Goal: Task Accomplishment & Management: Use online tool/utility

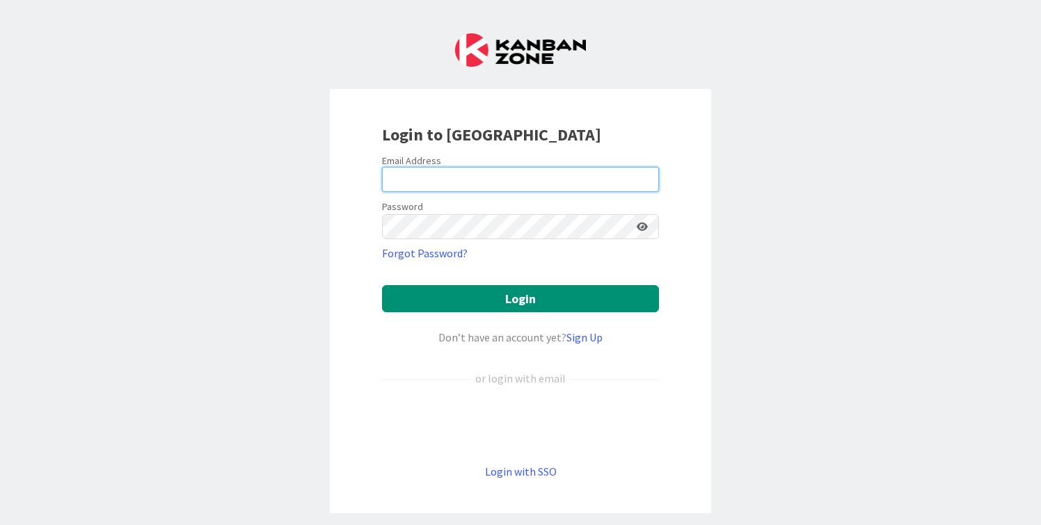
type input "[PERSON_NAME][EMAIL_ADDRESS][DOMAIN_NAME]"
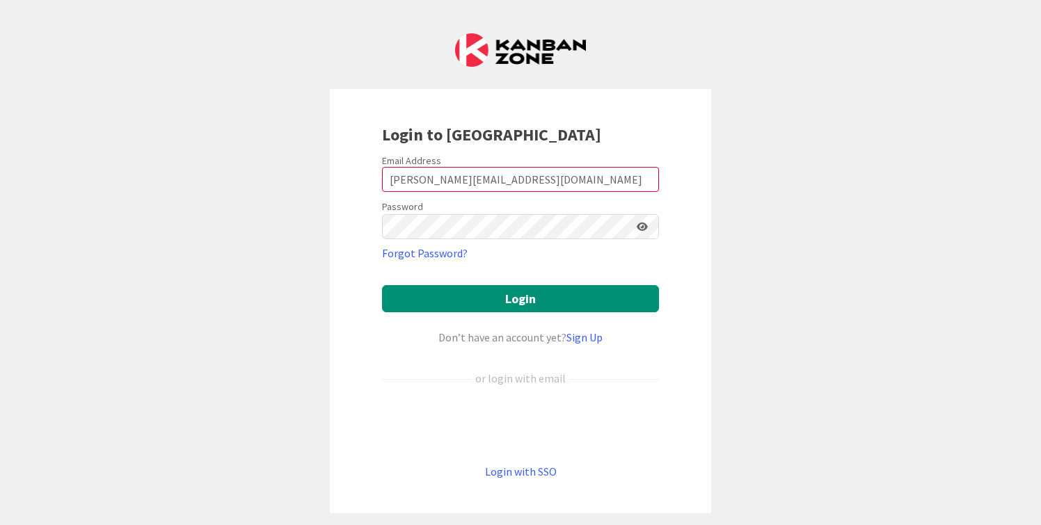
click at [432, 284] on form "Email Address cameron@hyperdriveagile.com Password Forgot Password? Login Don’t…" at bounding box center [520, 317] width 277 height 326
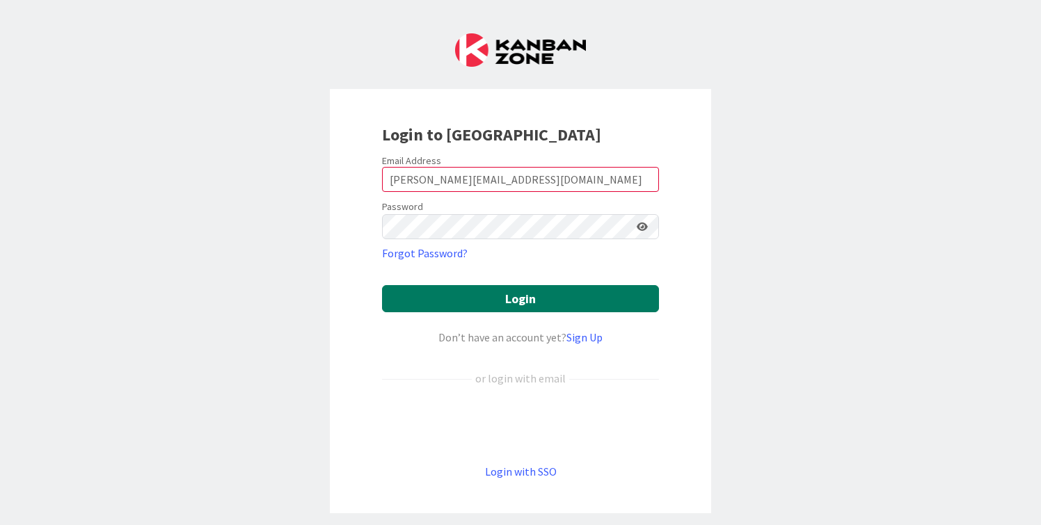
click at [435, 302] on button "Login" at bounding box center [520, 298] width 277 height 27
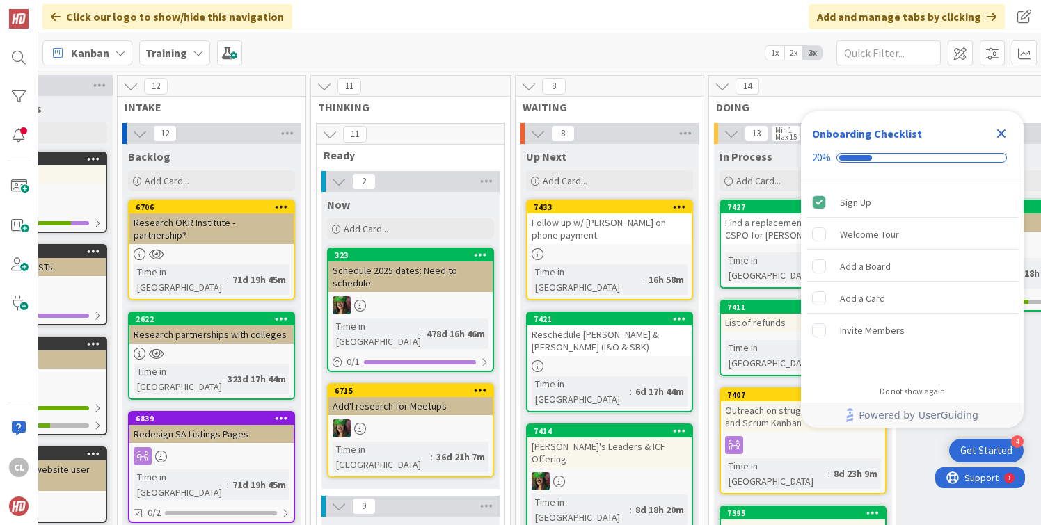
scroll to position [0, 559]
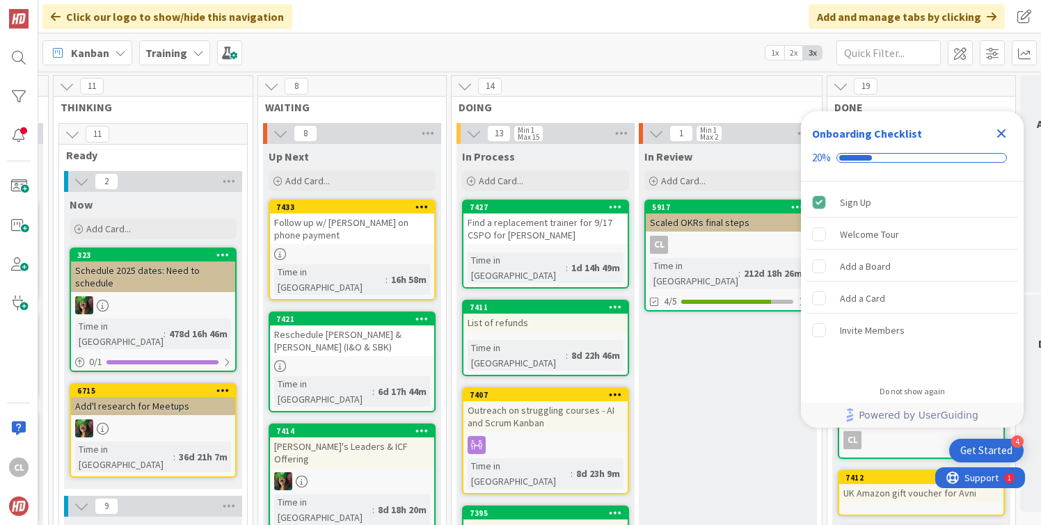
click at [1004, 135] on icon "Close Checklist" at bounding box center [1001, 133] width 17 height 17
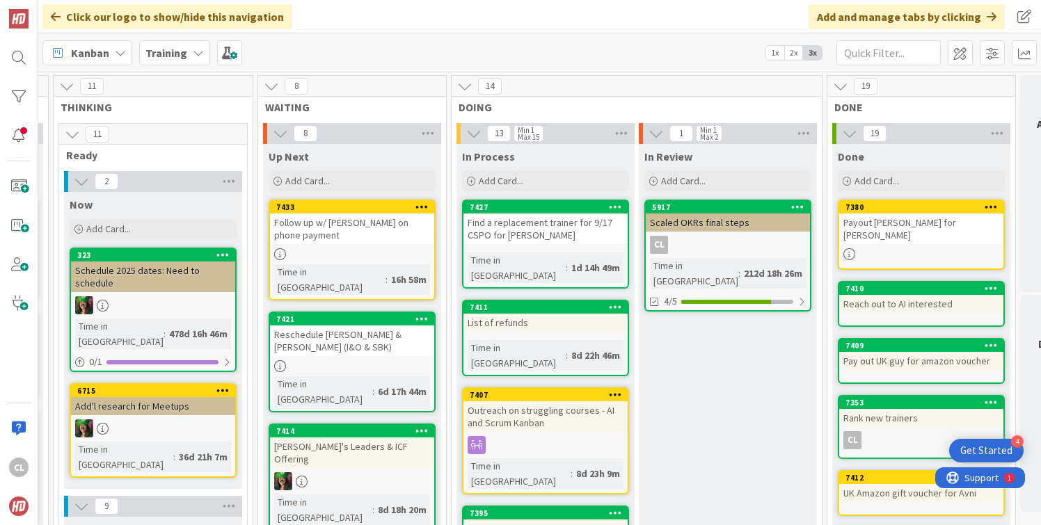
scroll to position [0, 0]
click at [176, 56] on b "Training" at bounding box center [166, 53] width 42 height 14
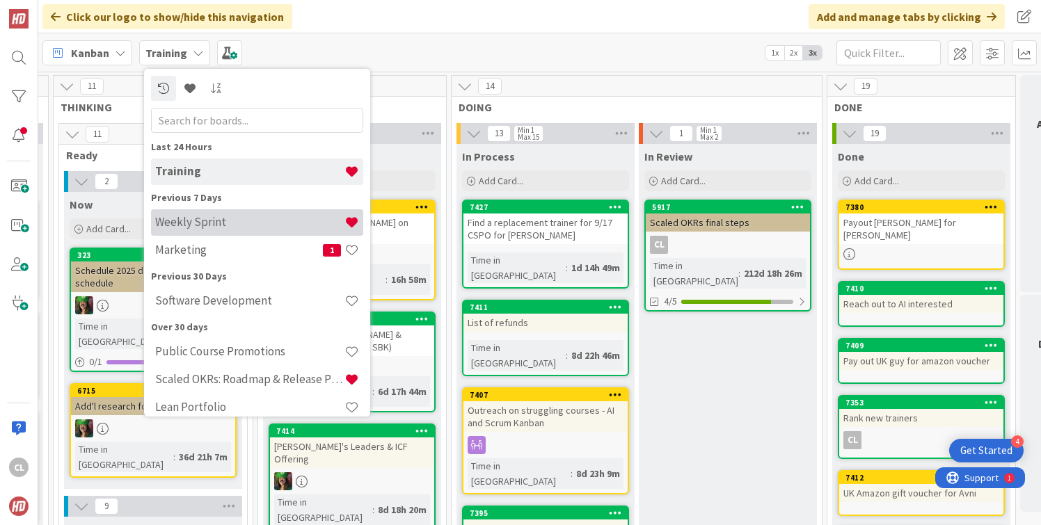
click at [194, 225] on h4 "Weekly Sprint" at bounding box center [249, 222] width 189 height 14
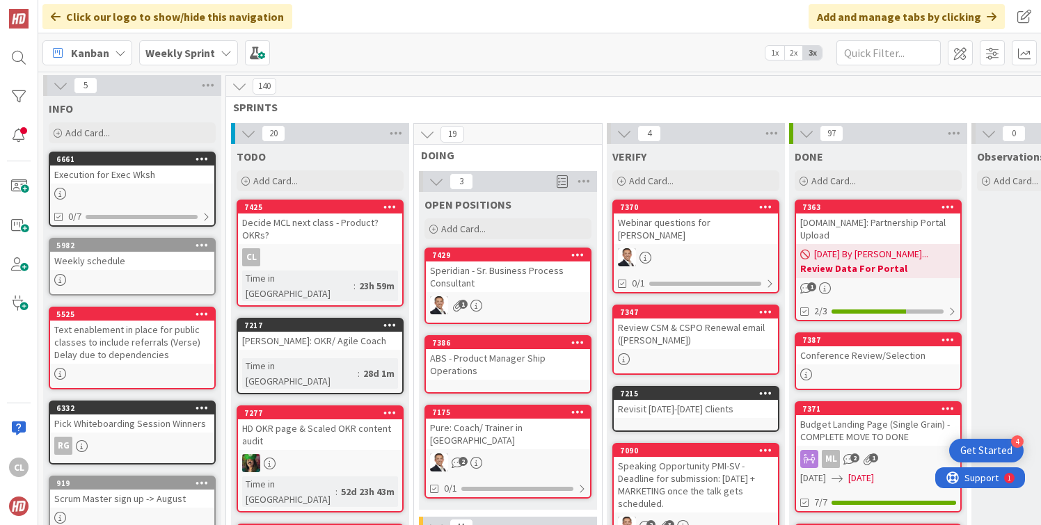
click at [380, 49] on div "Kanban Weekly Sprint 1x 2x 3x" at bounding box center [539, 52] width 1003 height 38
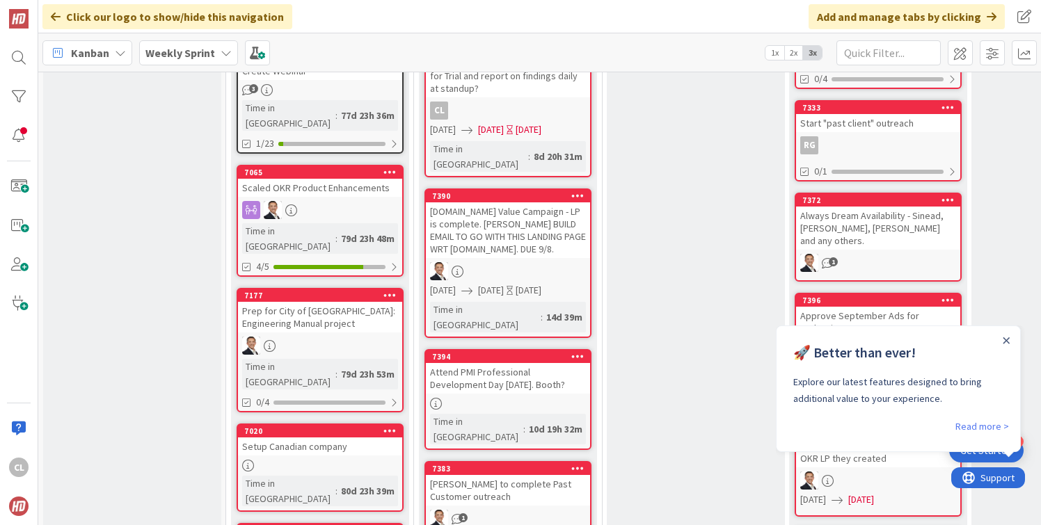
scroll to position [689, 0]
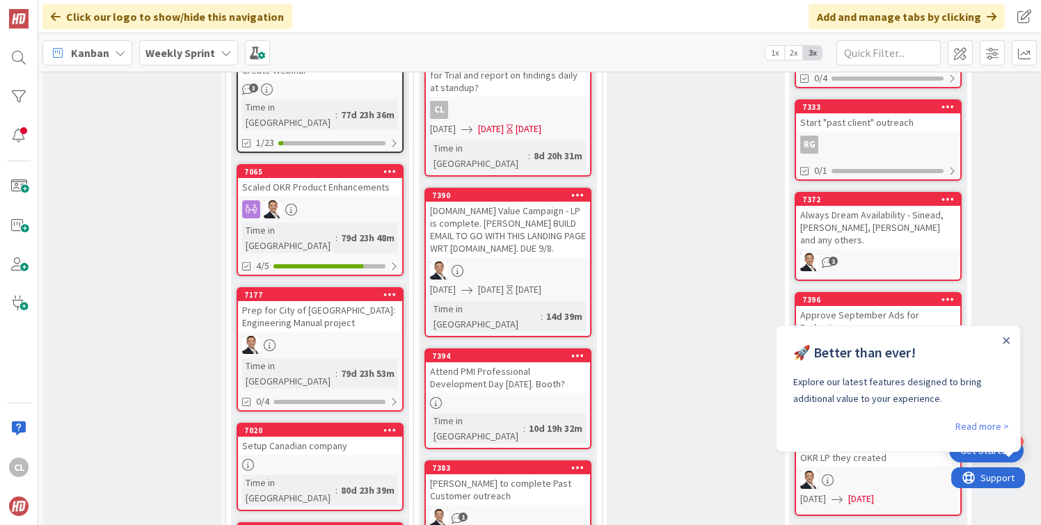
click at [507, 202] on div "[DOMAIN_NAME] Value Campaign - LP is complete. [PERSON_NAME] BUILD EMAIL TO GO …" at bounding box center [508, 230] width 164 height 56
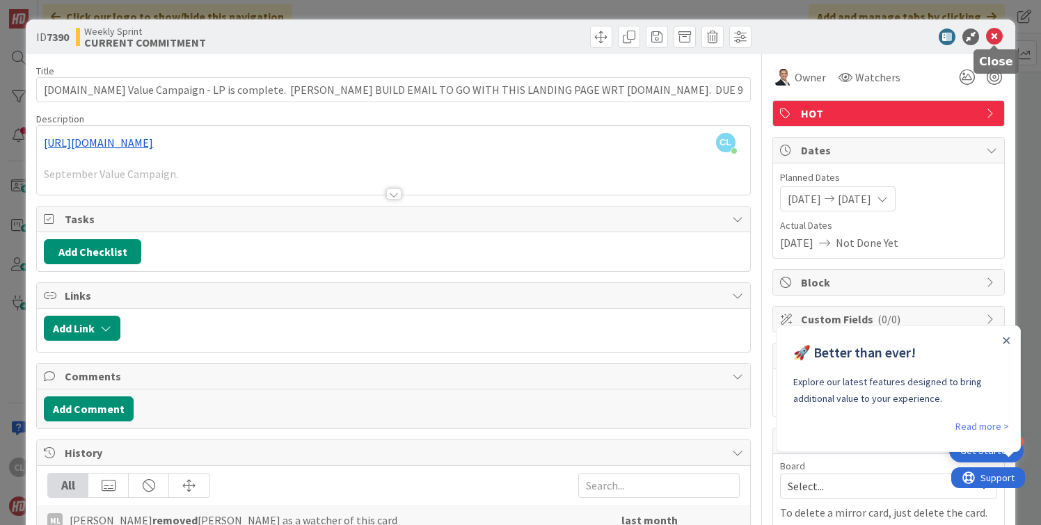
click at [989, 37] on icon at bounding box center [994, 37] width 17 height 17
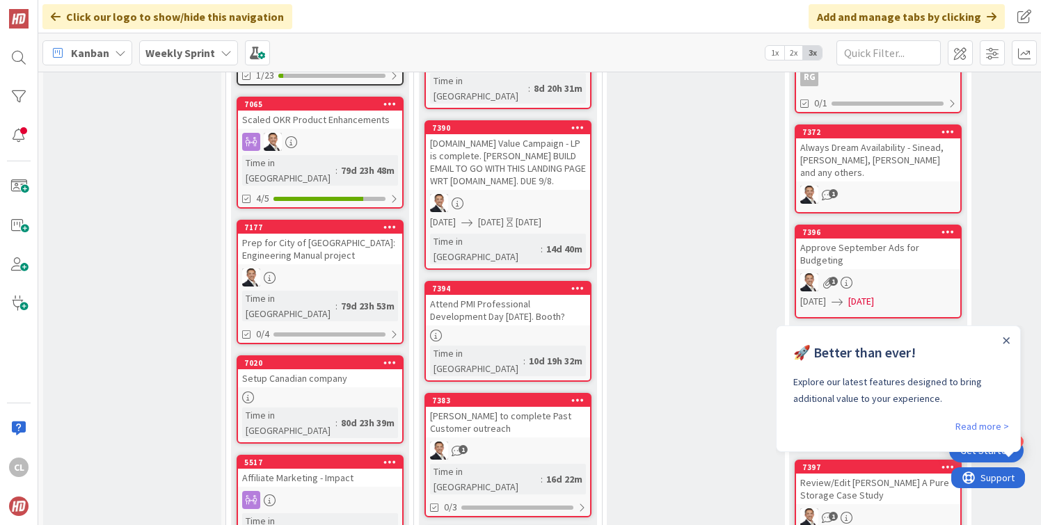
click at [502, 330] on div at bounding box center [508, 336] width 164 height 12
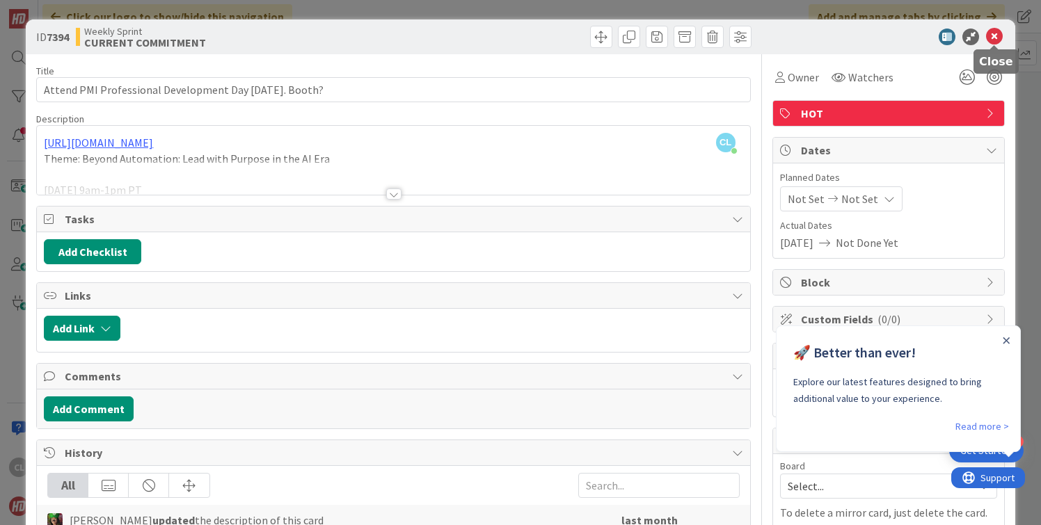
click at [999, 42] on icon at bounding box center [994, 37] width 17 height 17
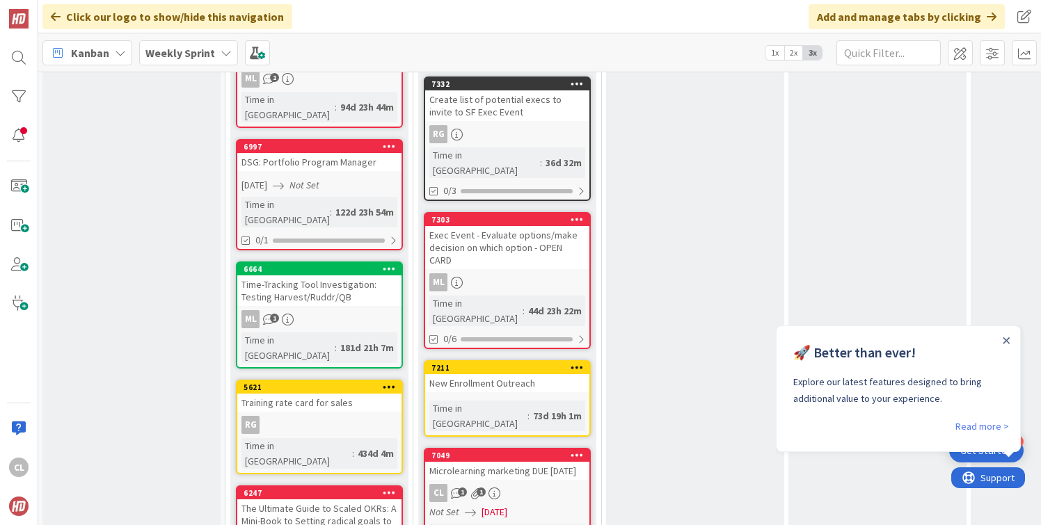
scroll to position [1320, 1]
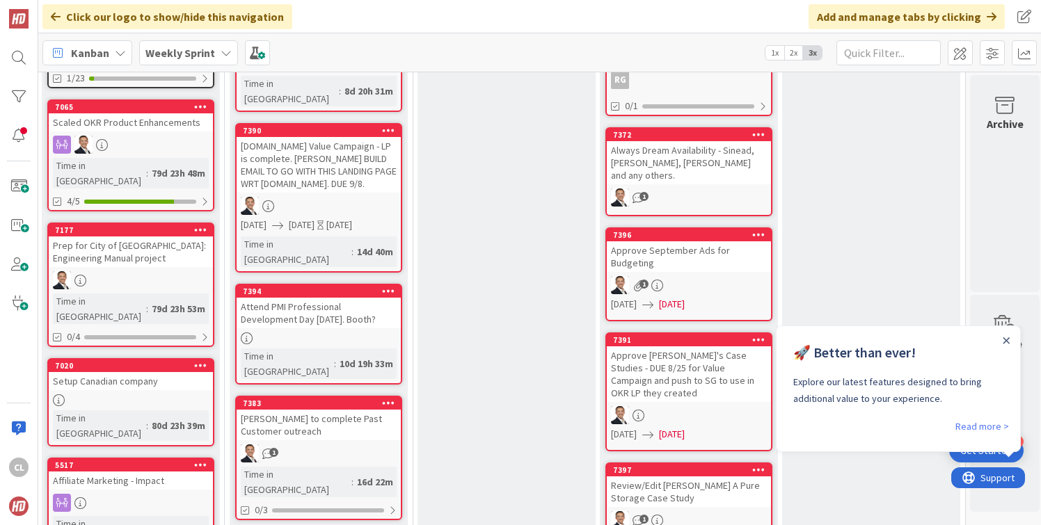
scroll to position [760, 189]
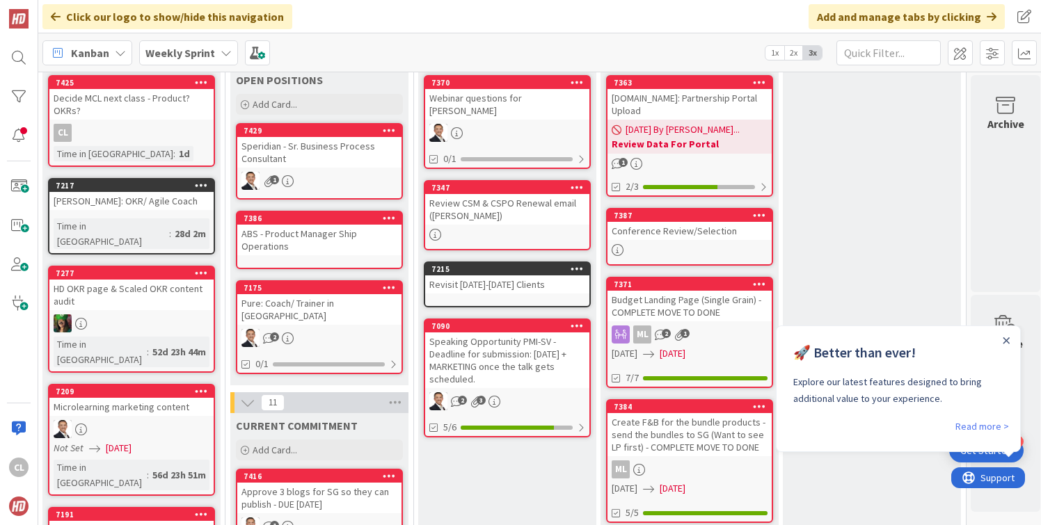
scroll to position [124, 189]
